Goal: Complete application form: Complete application form

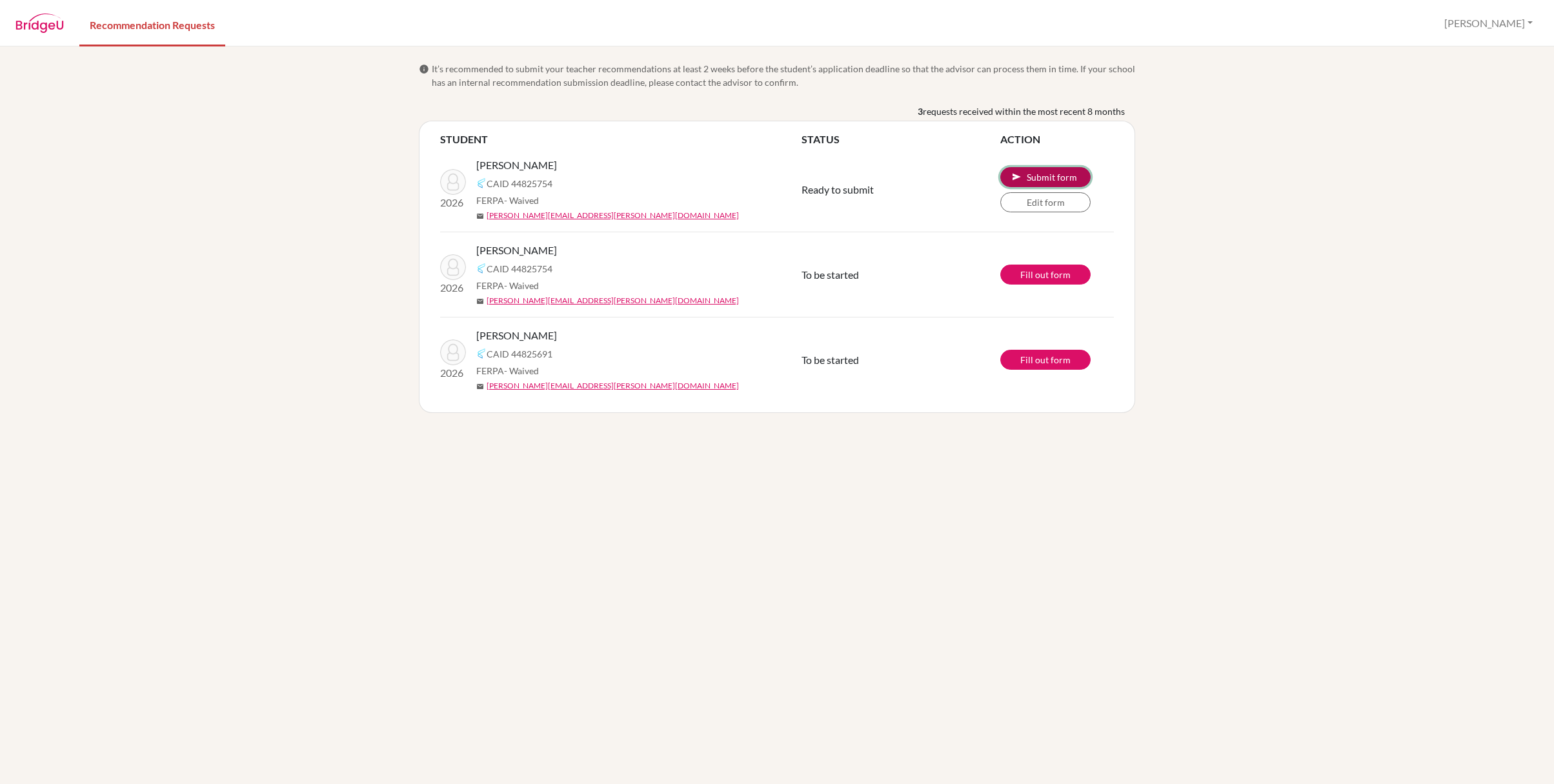
click at [1068, 178] on button "send Submit form" at bounding box center [1045, 177] width 90 height 20
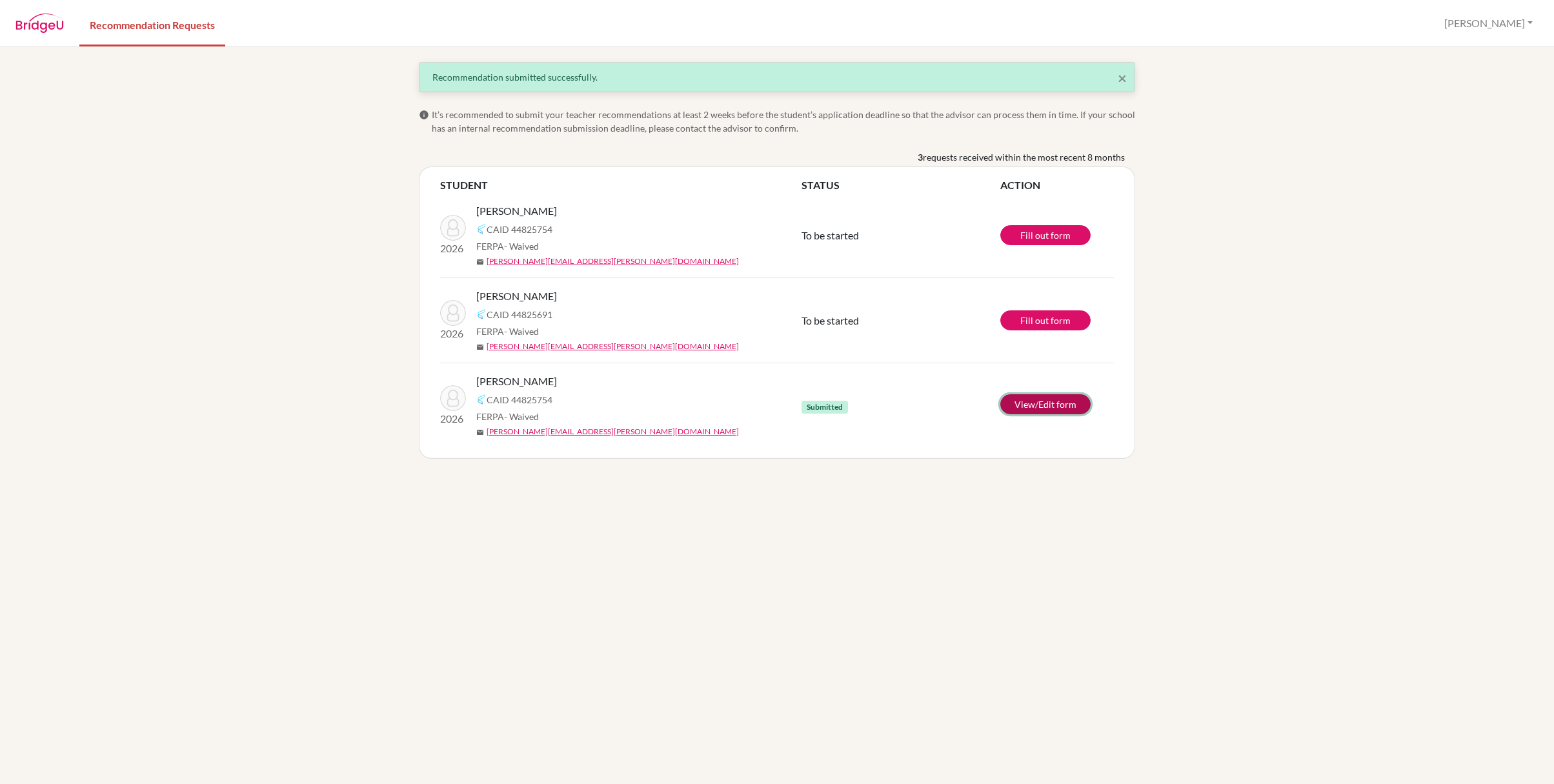
click at [1047, 401] on link "View/Edit form" at bounding box center [1045, 404] width 90 height 20
click at [1048, 324] on link "Fill out form" at bounding box center [1045, 320] width 90 height 20
click at [1040, 403] on link "View/Edit form" at bounding box center [1045, 404] width 90 height 20
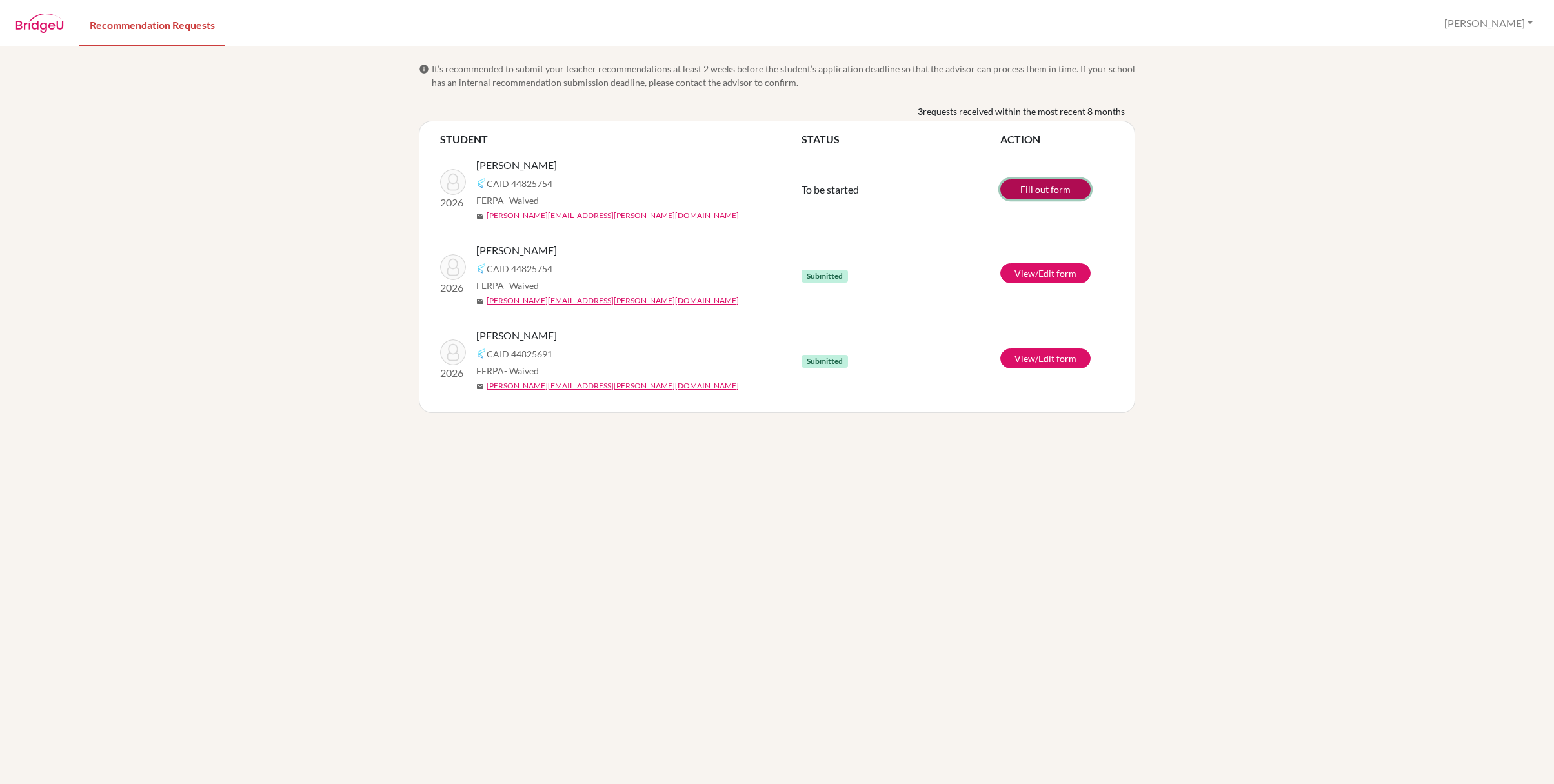
click at [1068, 190] on link "Fill out form" at bounding box center [1045, 190] width 90 height 20
drag, startPoint x: 1063, startPoint y: 177, endPoint x: 1021, endPoint y: 346, distance: 174.1
click at [1063, 179] on button "send Submit form" at bounding box center [1045, 177] width 90 height 20
